Goal: Find specific page/section: Find specific page/section

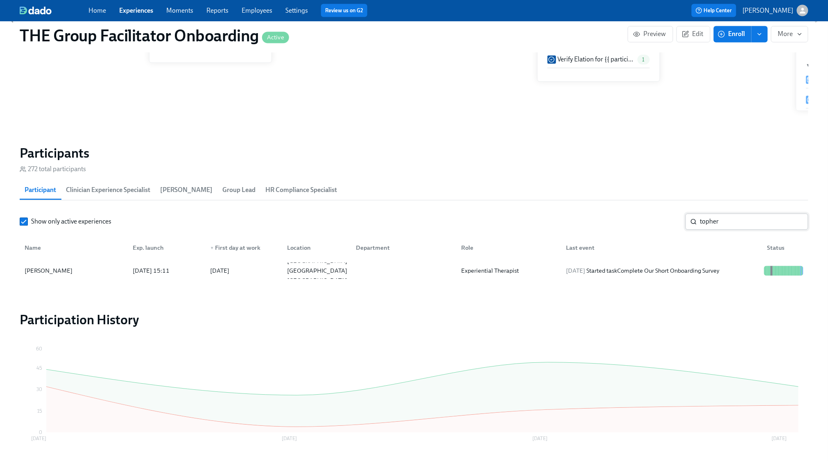
scroll to position [0, 13178]
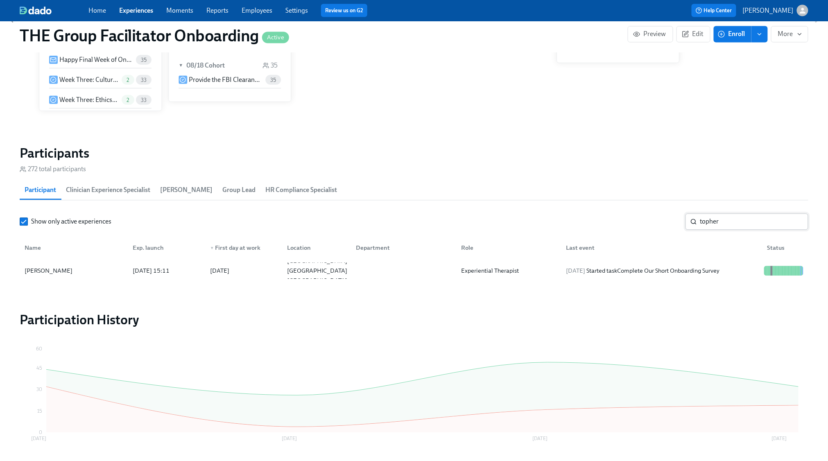
click at [721, 225] on input "topher" at bounding box center [754, 222] width 108 height 16
type input "schw"
click at [718, 276] on div "[DATE] Completed task Schedule Onboarding Check-Out!" at bounding box center [660, 271] width 201 height 16
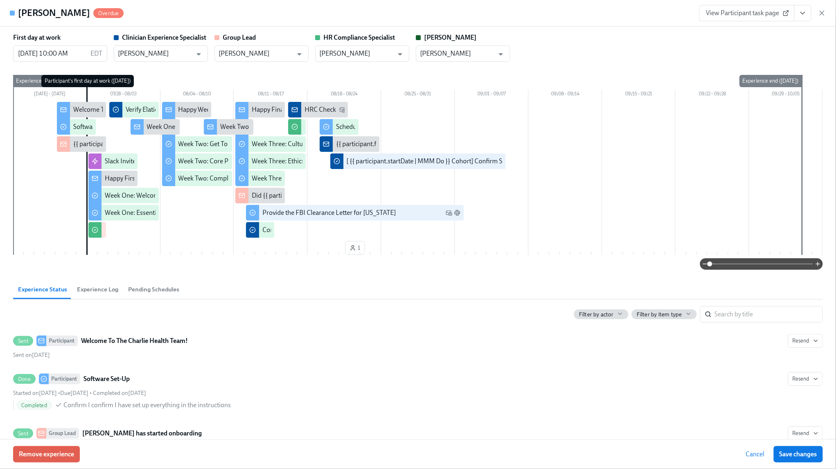
click at [797, 15] on button "View task page" at bounding box center [802, 13] width 17 height 16
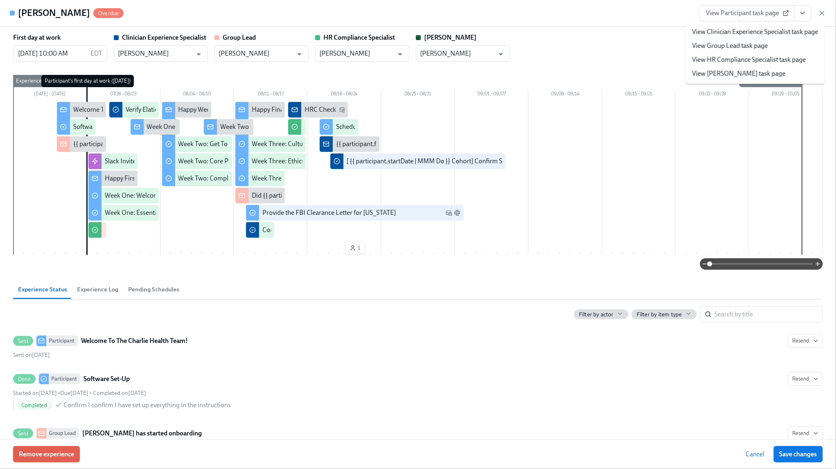
click at [755, 31] on link "View Clinician Experience Specialist task page" at bounding box center [755, 31] width 126 height 9
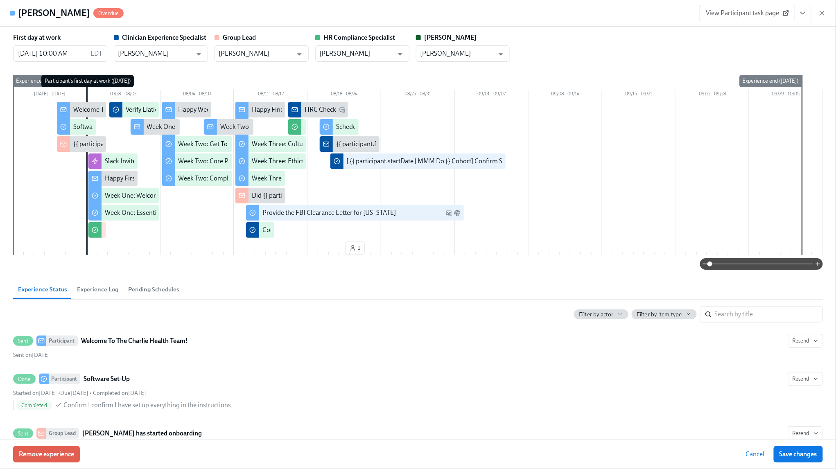
click at [823, 13] on icon "button" at bounding box center [822, 13] width 4 height 4
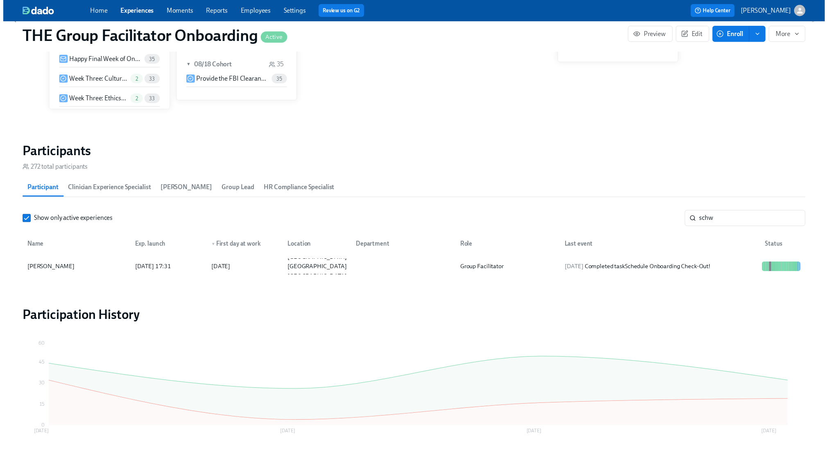
scroll to position [0, 13170]
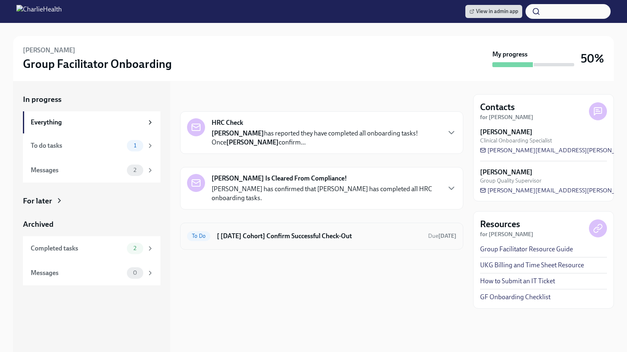
click at [342, 235] on h6 "[ Jul 28th Cohort] Confirm Successful Check-Out" at bounding box center [319, 236] width 205 height 9
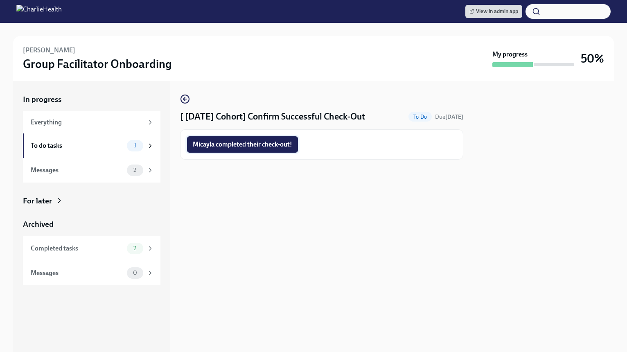
click at [269, 140] on span "Micayla completed their check-out!" at bounding box center [242, 144] width 99 height 8
